Goal: Submit feedback/report problem

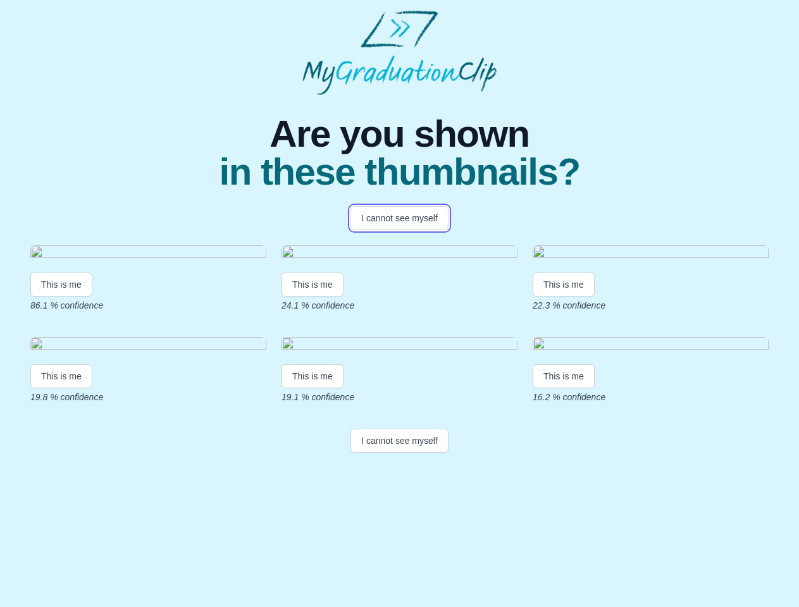
click at [399, 218] on button "I cannot see myself" at bounding box center [399, 218] width 98 height 24
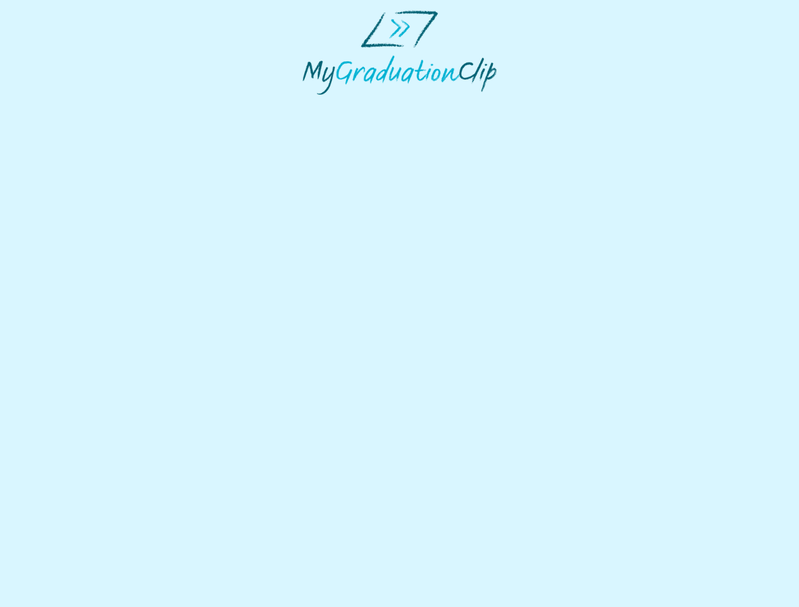
click at [61, 105] on html at bounding box center [399, 52] width 799 height 105
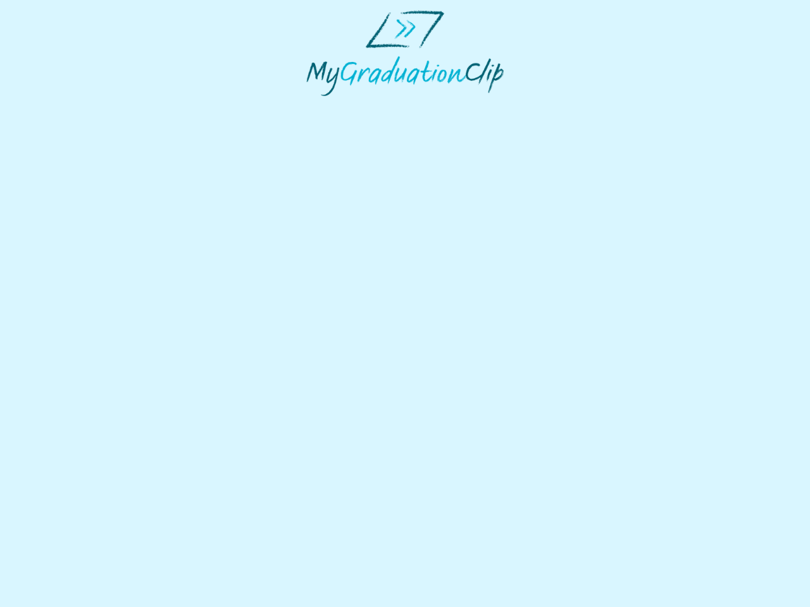
click at [314, 106] on html at bounding box center [405, 53] width 810 height 106
click at [567, 106] on html at bounding box center [405, 53] width 810 height 106
click at [61, 106] on html at bounding box center [405, 53] width 810 height 106
click at [314, 106] on html at bounding box center [405, 53] width 810 height 106
click at [567, 106] on html at bounding box center [405, 53] width 810 height 106
